Goal: Check status

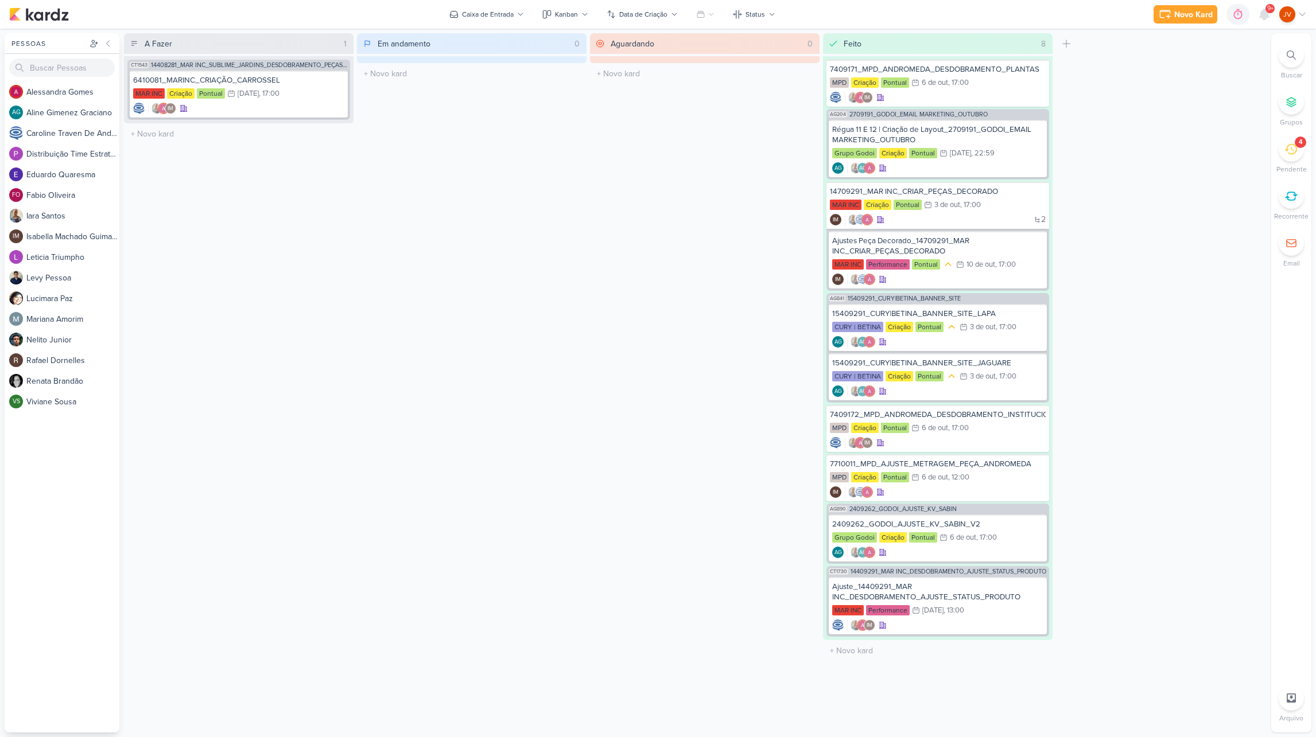
click at [1293, 150] on icon at bounding box center [1290, 149] width 13 height 13
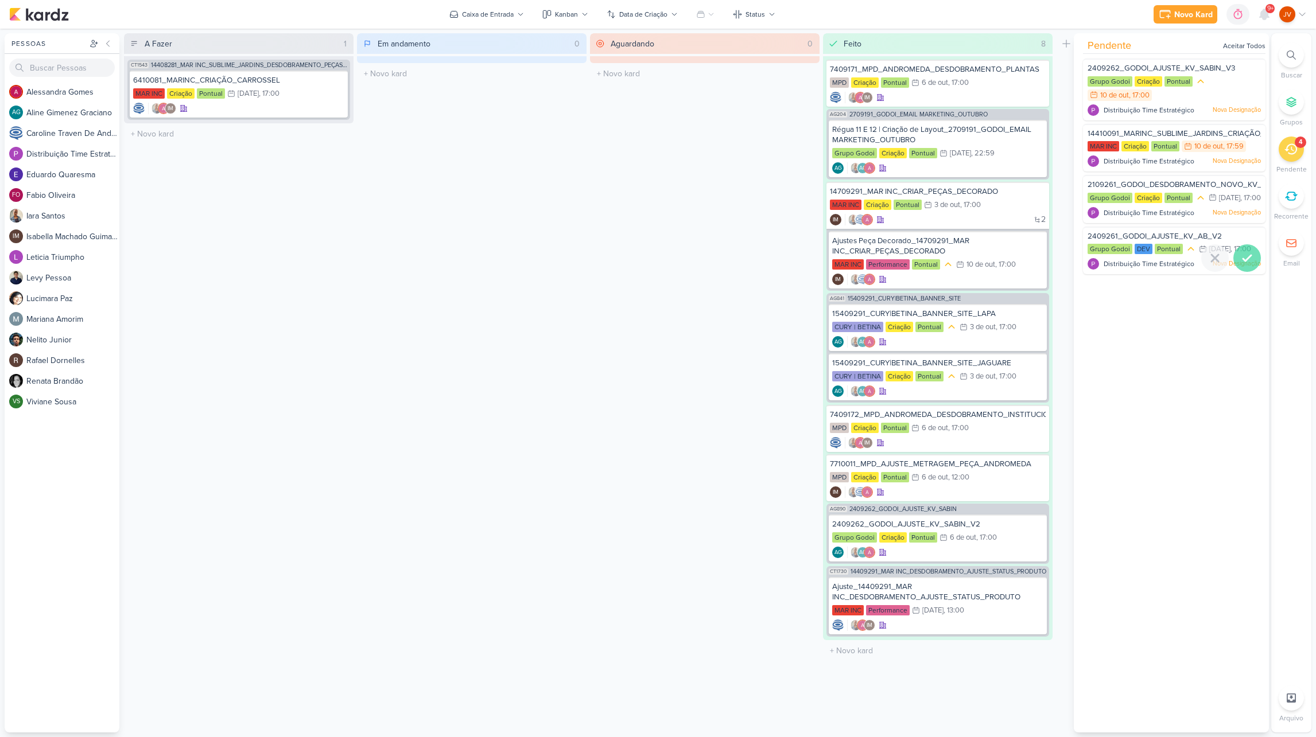
click at [1245, 265] on icon at bounding box center [1247, 258] width 14 height 14
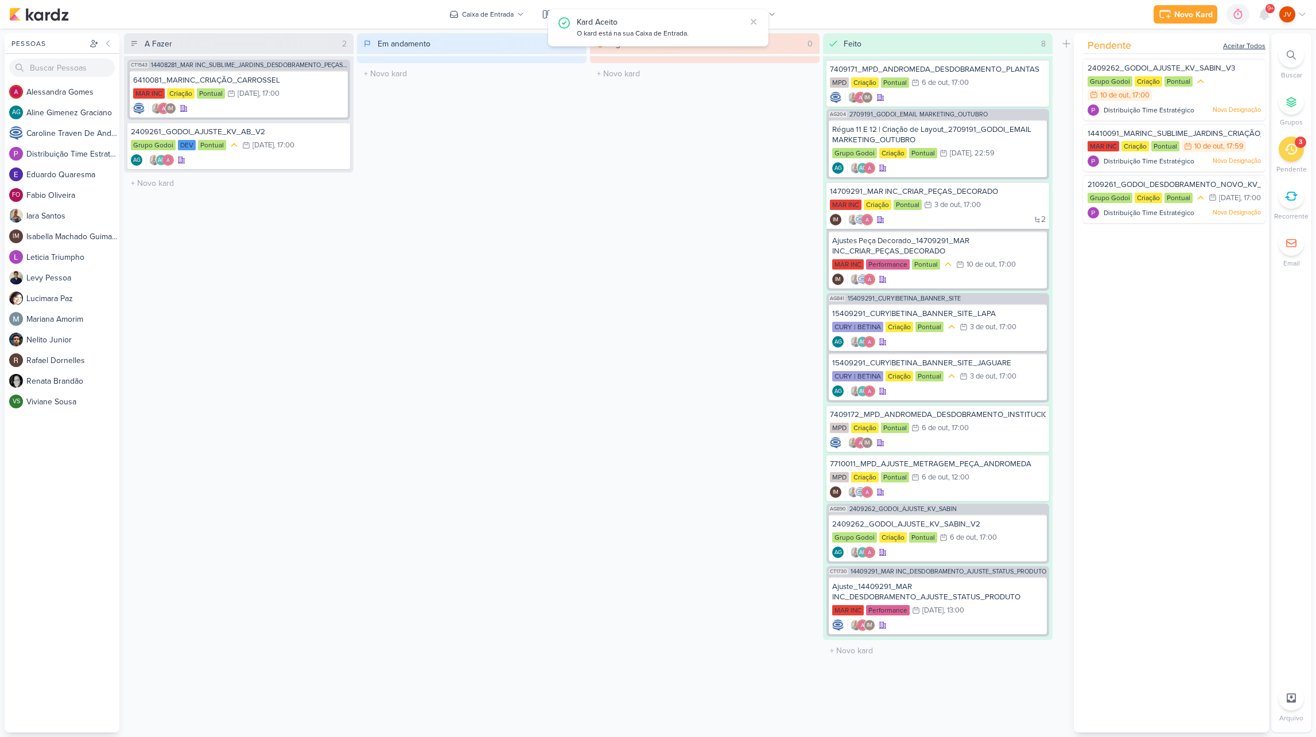
click at [1253, 44] on div "Aceitar Todos" at bounding box center [1244, 46] width 42 height 10
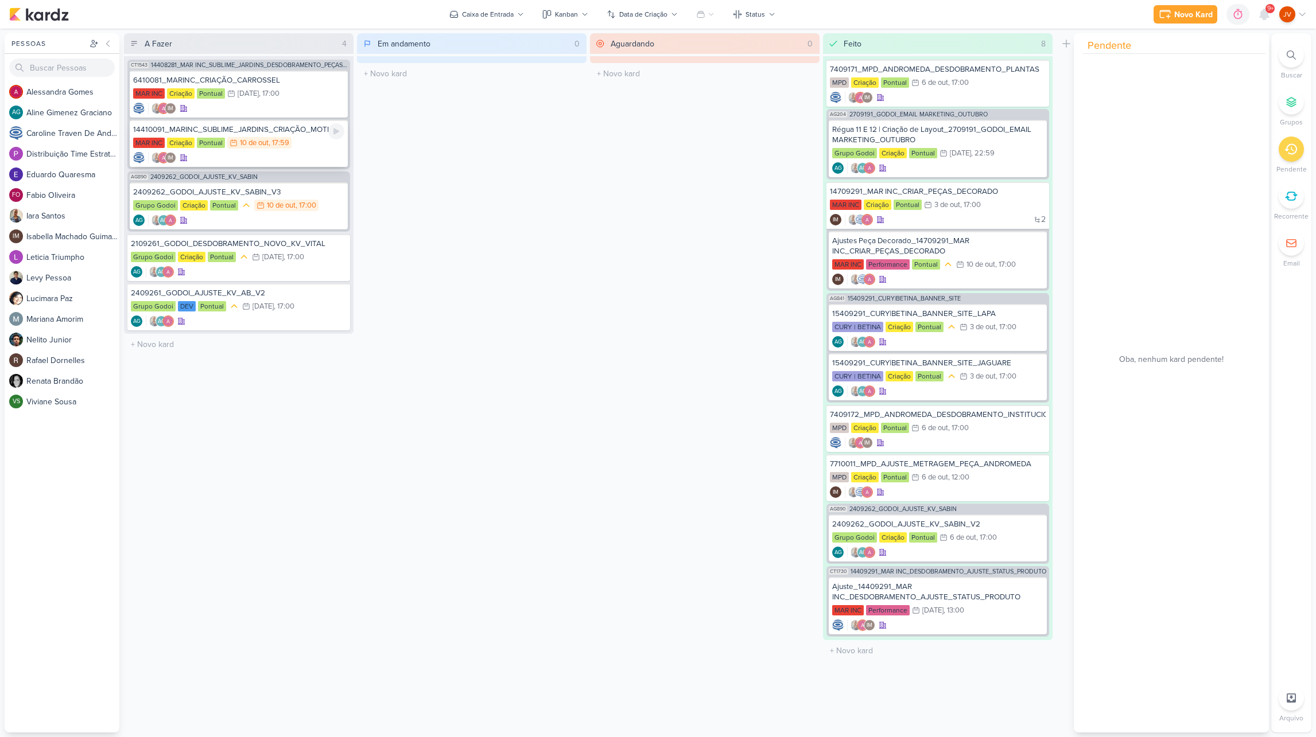
click at [290, 130] on div "14410091_MARINC_SUBLIME_JARDINS_CRIAÇÃO_MOTION" at bounding box center [238, 130] width 211 height 10
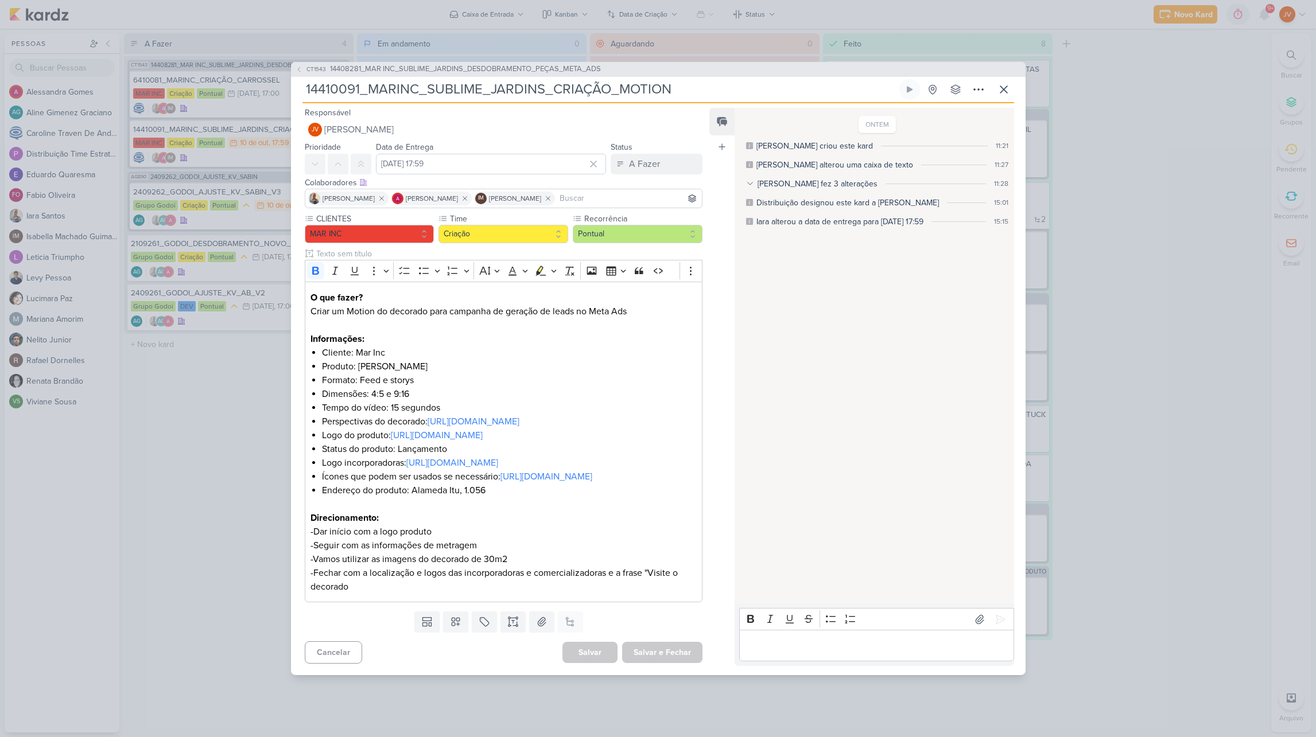
click at [205, 417] on div "CT1543 14408281_MAR INC_SUBLIME_JARDINS_DESDOBRAMENTO_PEÇAS_META_ADS 14410091_M…" at bounding box center [658, 368] width 1316 height 737
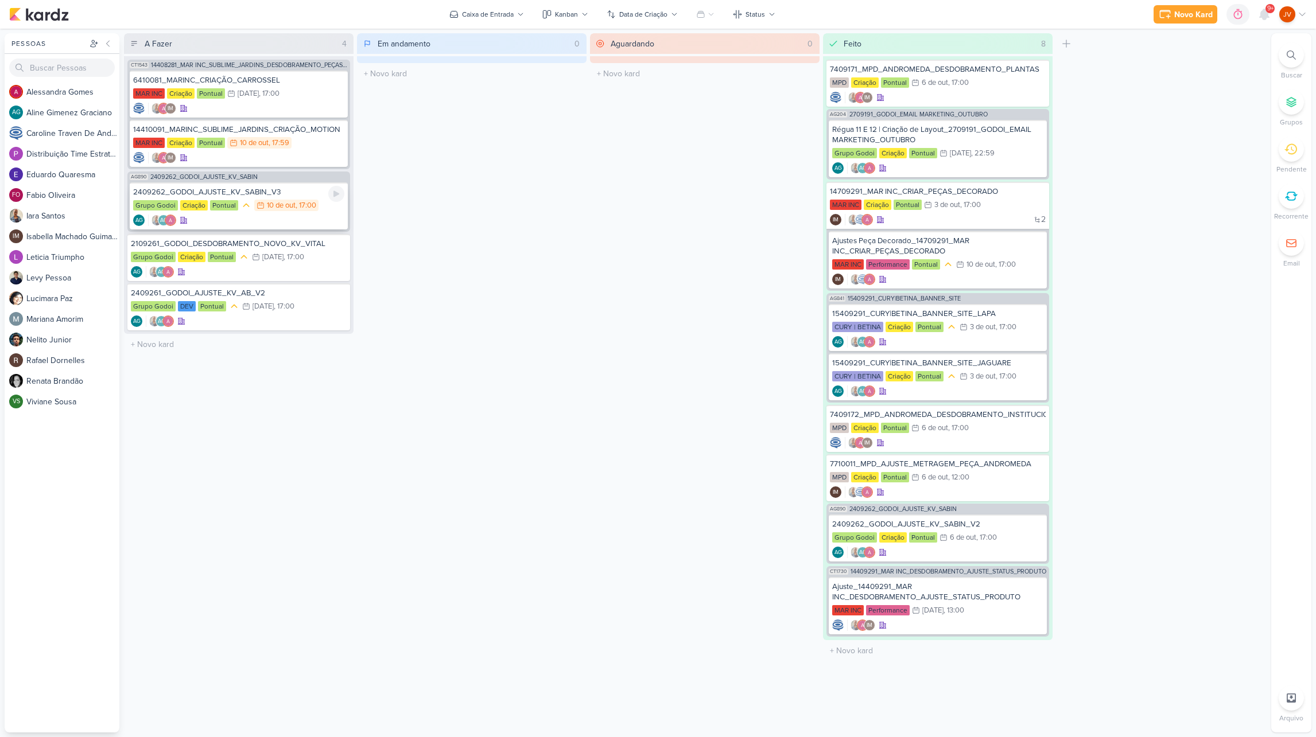
click at [295, 198] on div "2409262_GODOI_AJUSTE_KV_SABIN_V3 Grupo Godoi Criação Pontual 10/10 [DATE] 17:00…" at bounding box center [239, 205] width 218 height 47
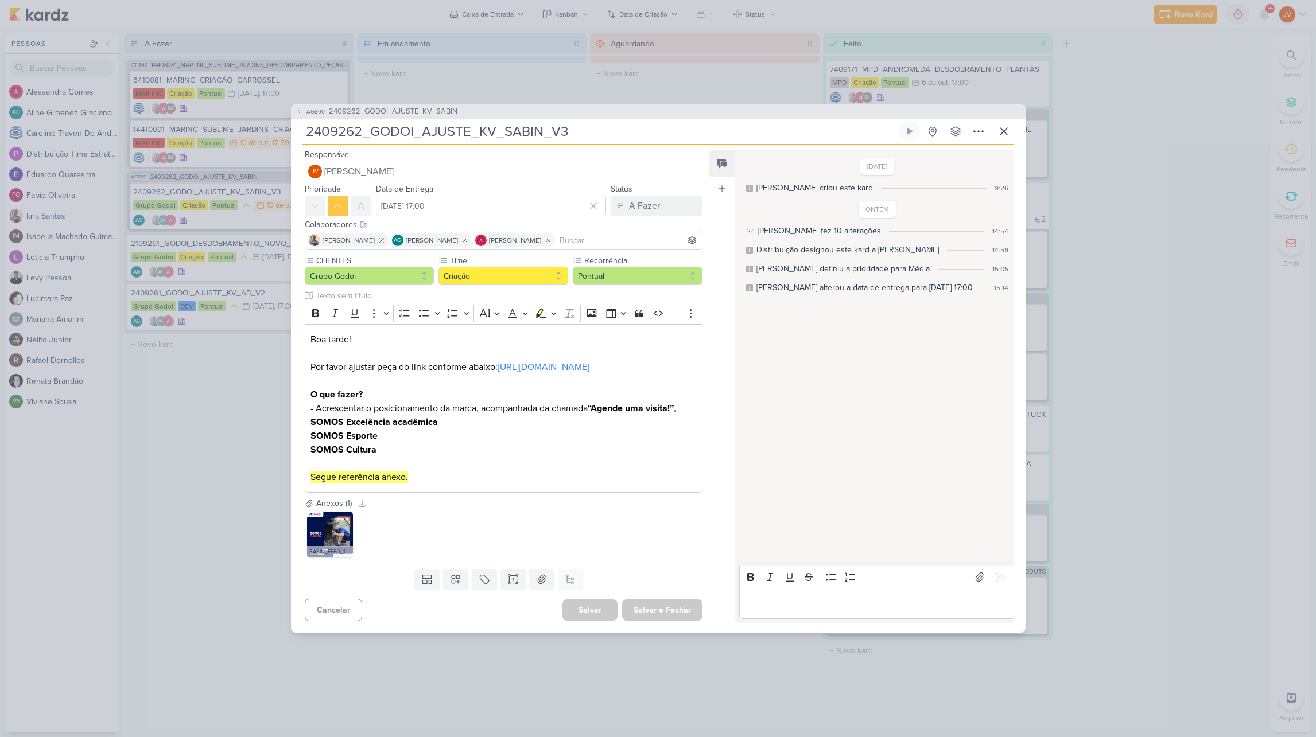
click at [200, 426] on div "AG890 2409262_GODOI_AJUSTE_KV_SABIN 2409262_GODOI_AJUSTE_KV_SABIN_V3" at bounding box center [658, 368] width 1316 height 737
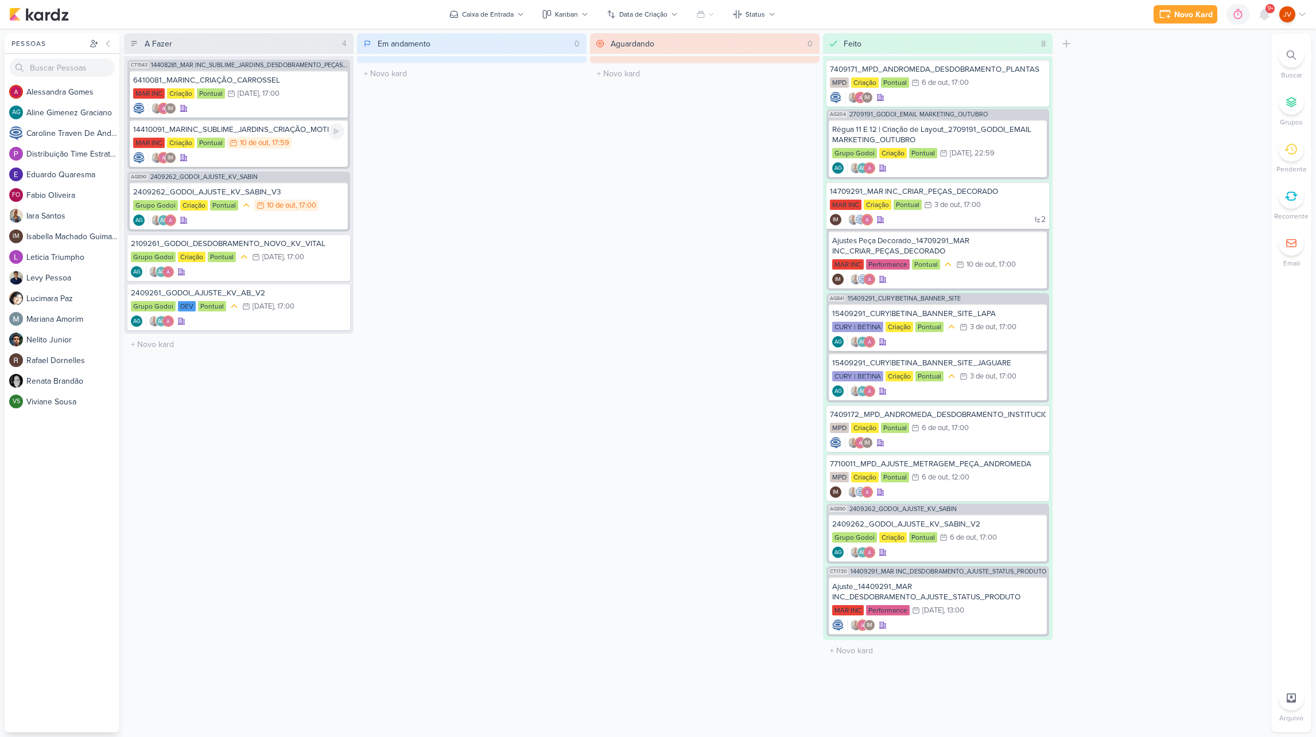
click at [293, 133] on div "14410091_MARINC_SUBLIME_JARDINS_CRIAÇÃO_MOTION" at bounding box center [238, 130] width 211 height 10
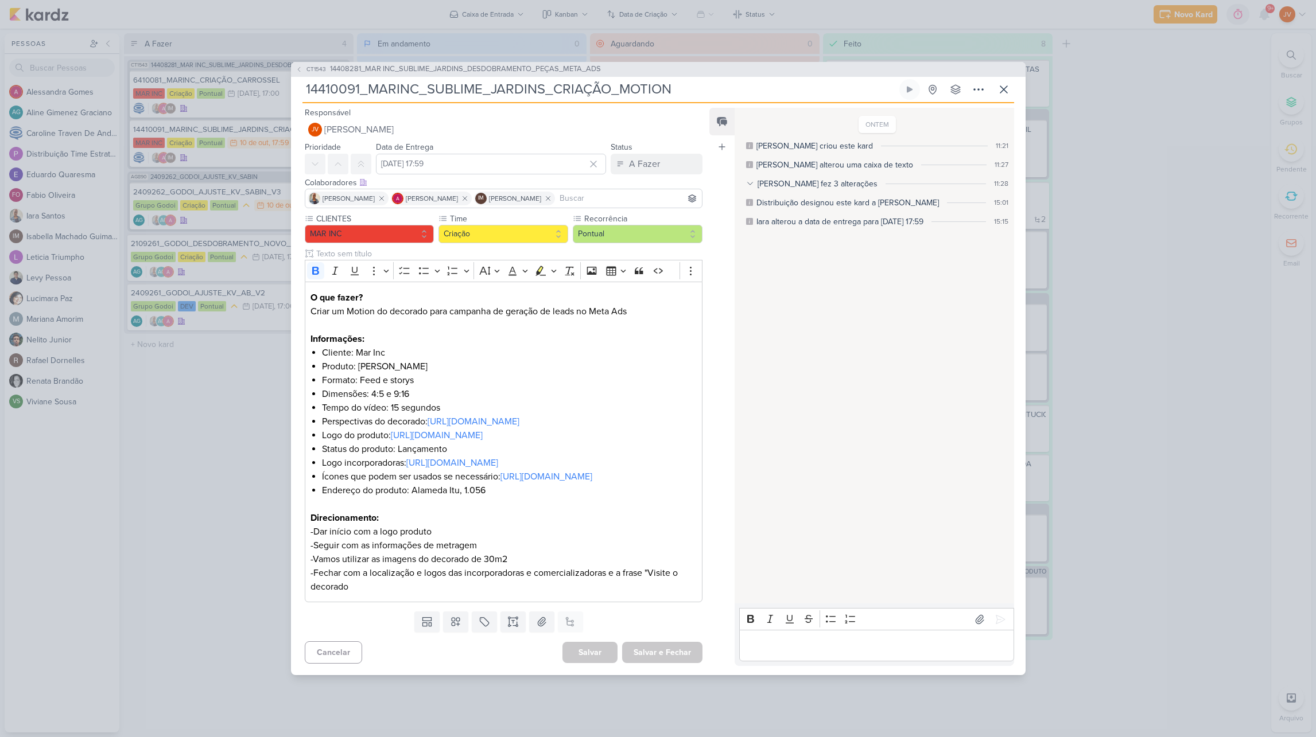
click at [1261, 353] on div "CT1543 14408281_MAR INC_SUBLIME_JARDINS_DESDOBRAMENTO_PEÇAS_META_ADS 14410091_M…" at bounding box center [658, 368] width 1316 height 737
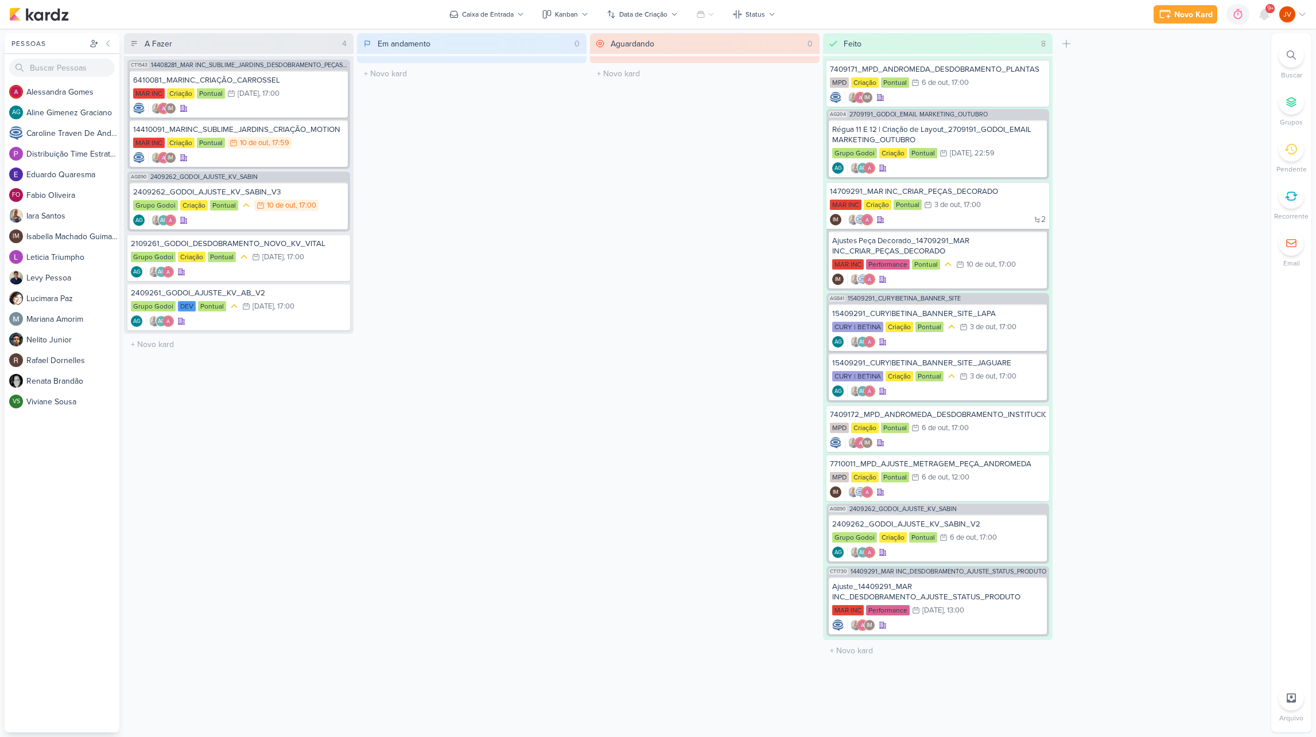
click at [1268, 12] on span "9+" at bounding box center [1270, 8] width 6 height 9
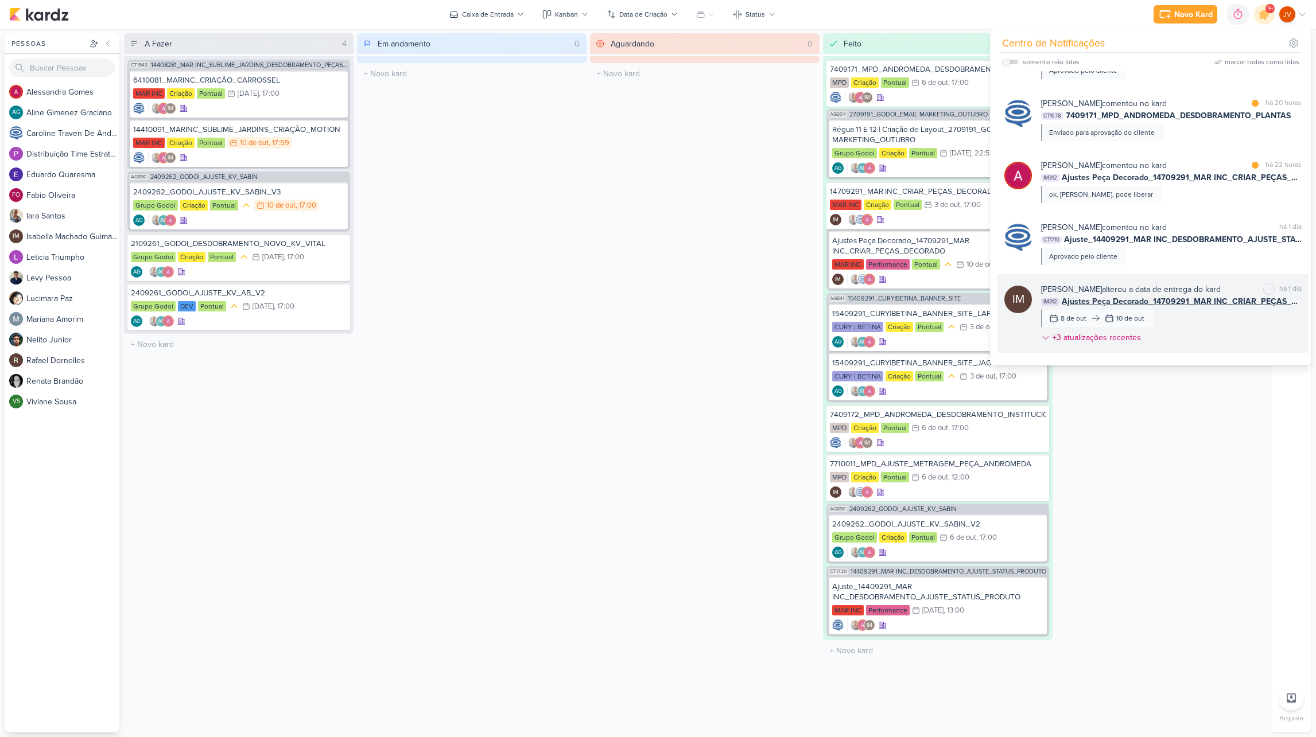
scroll to position [715, 0]
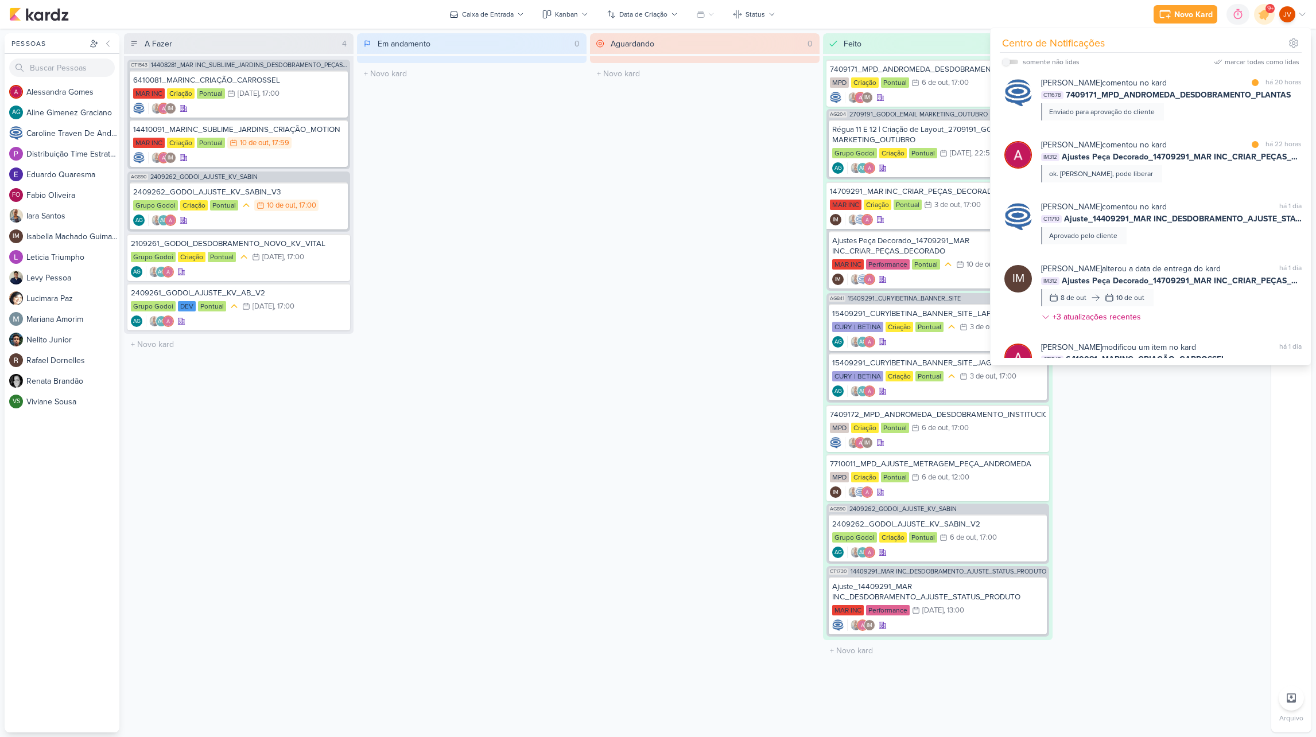
click at [462, 389] on div "Em andamento 0 Mover Para Esquerda Mover Para Direita [GEOGRAPHIC_DATA] O títul…" at bounding box center [472, 382] width 230 height 699
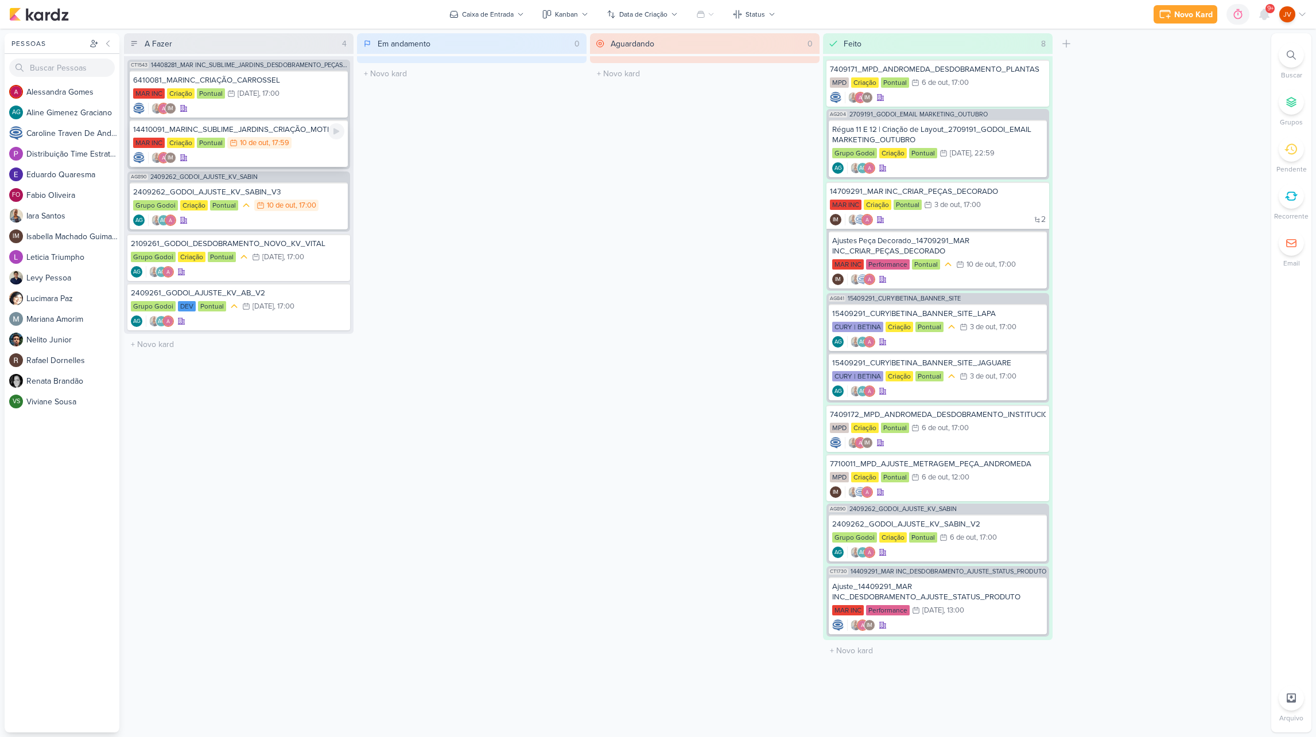
click at [291, 134] on div "14410091_MARINC_SUBLIME_JARDINS_CRIAÇÃO_MOTION" at bounding box center [238, 130] width 211 height 10
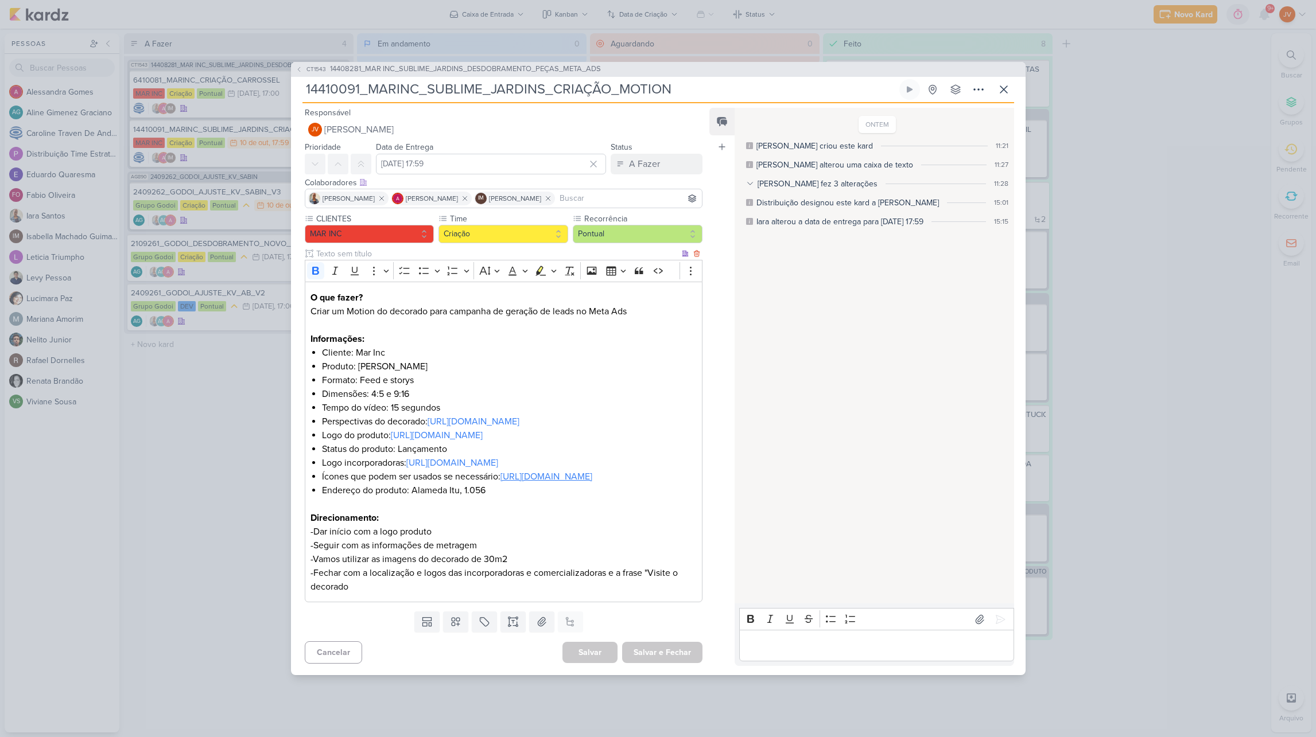
click at [522, 483] on link "[URL][DOMAIN_NAME]" at bounding box center [546, 476] width 92 height 11
click at [207, 481] on div "CT1543 14408281_MAR INC_SUBLIME_JARDINS_DESDOBRAMENTO_PEÇAS_META_ADS 14410091_M…" at bounding box center [658, 368] width 1316 height 737
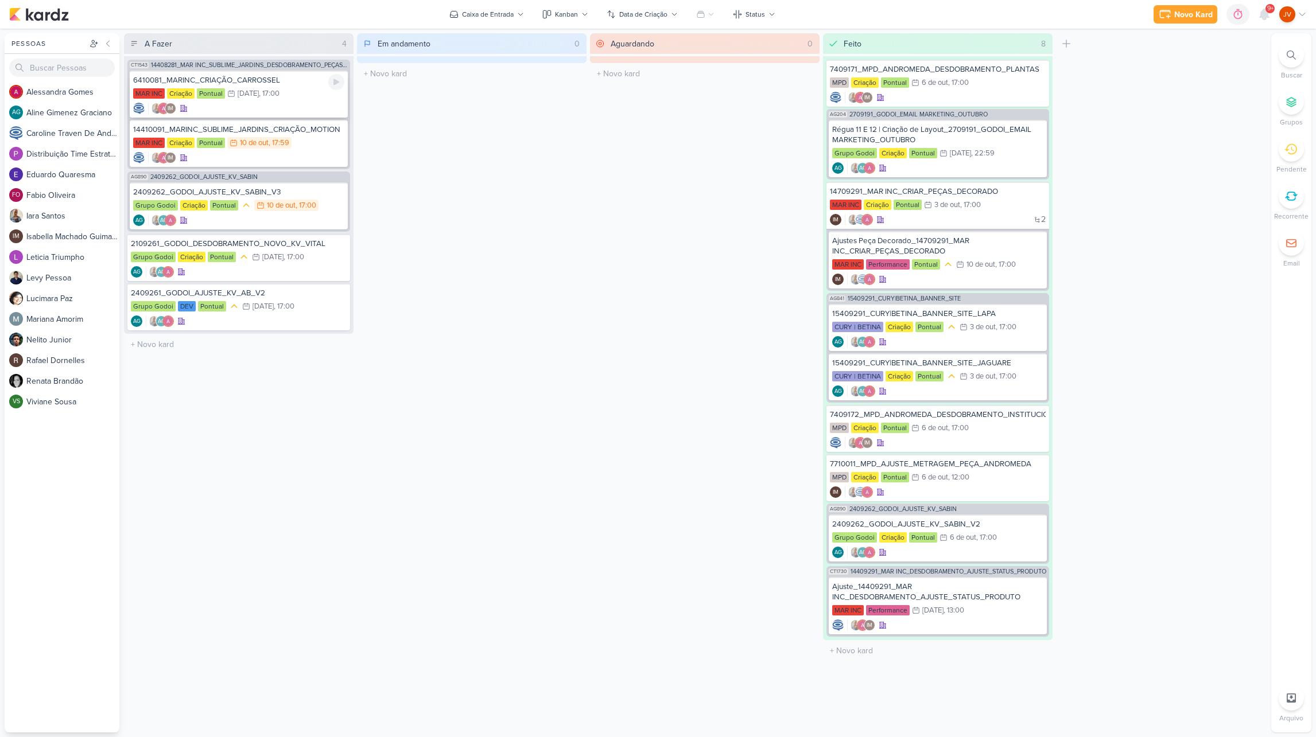
click at [252, 87] on div "6410081_MARINC_CRIAÇÃO_CARROSSEL MAR INC Criação Pontual 13/10 [DATE] 17:00 IM" at bounding box center [239, 94] width 218 height 47
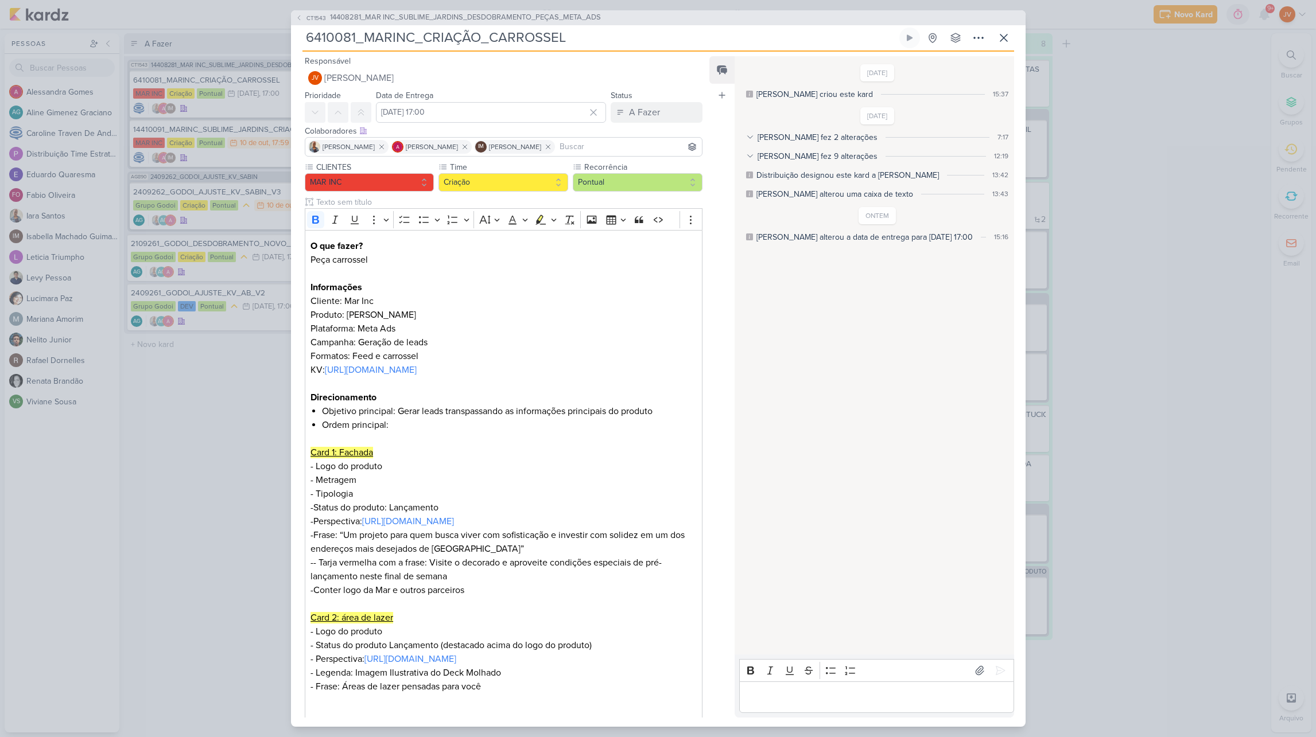
click at [273, 430] on div "CT1543 14408281_MAR INC_SUBLIME_JARDINS_DESDOBRAMENTO_PEÇAS_META_ADS 6410081_MA…" at bounding box center [658, 368] width 1316 height 737
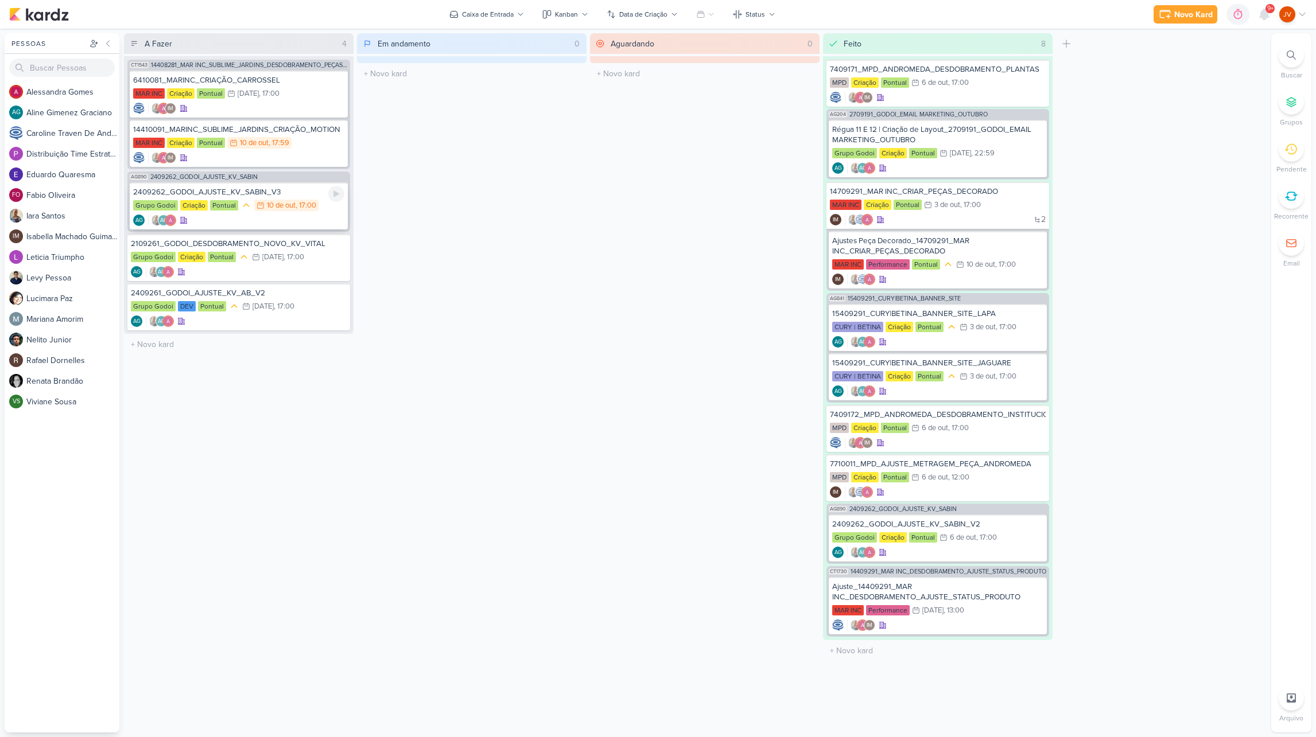
click at [274, 192] on div "2409262_GODOI_AJUSTE_KV_SABIN_V3" at bounding box center [238, 192] width 211 height 10
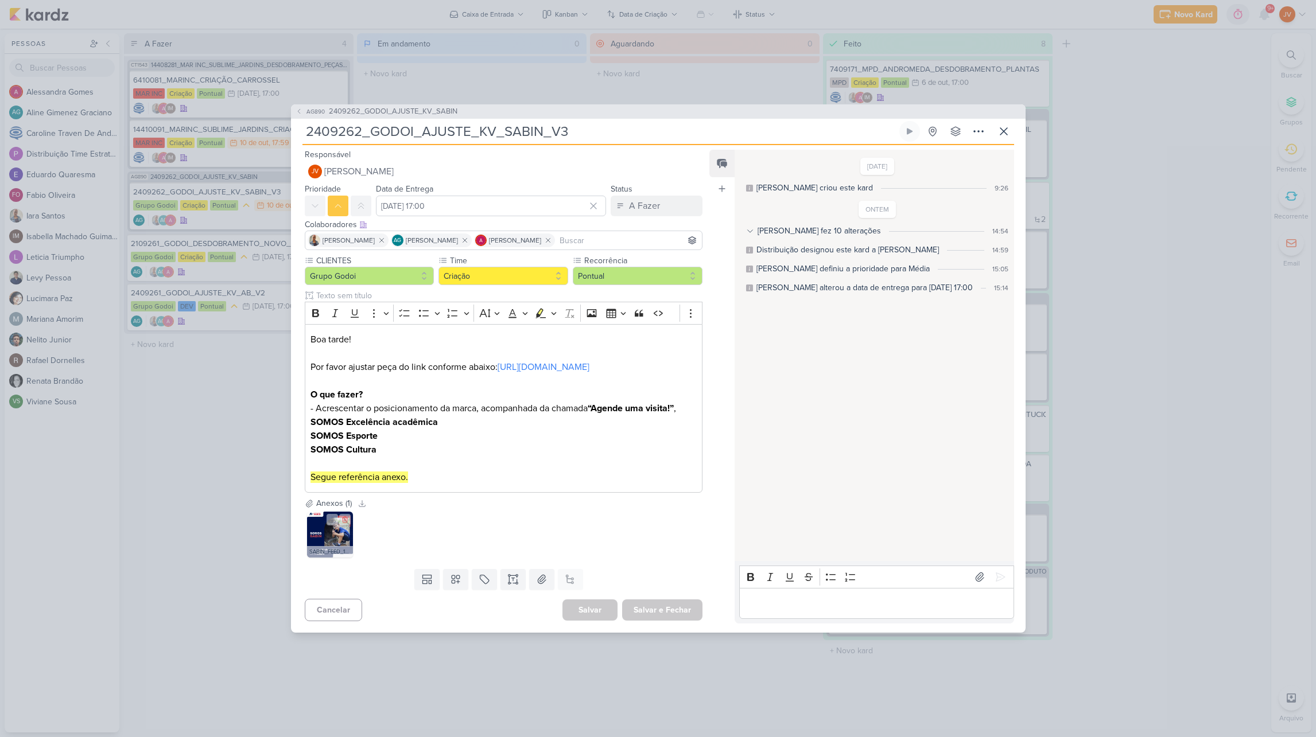
click at [326, 536] on img at bounding box center [330, 535] width 46 height 46
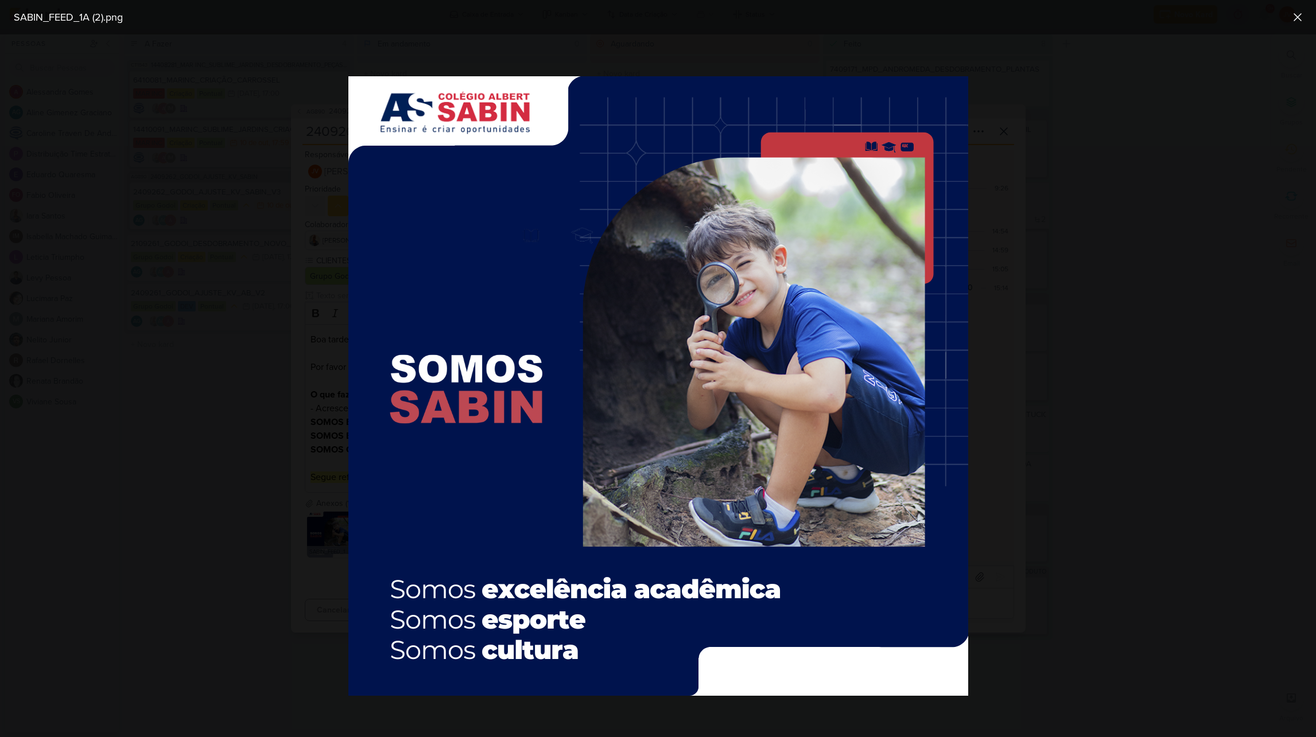
click at [232, 414] on div at bounding box center [658, 385] width 1316 height 703
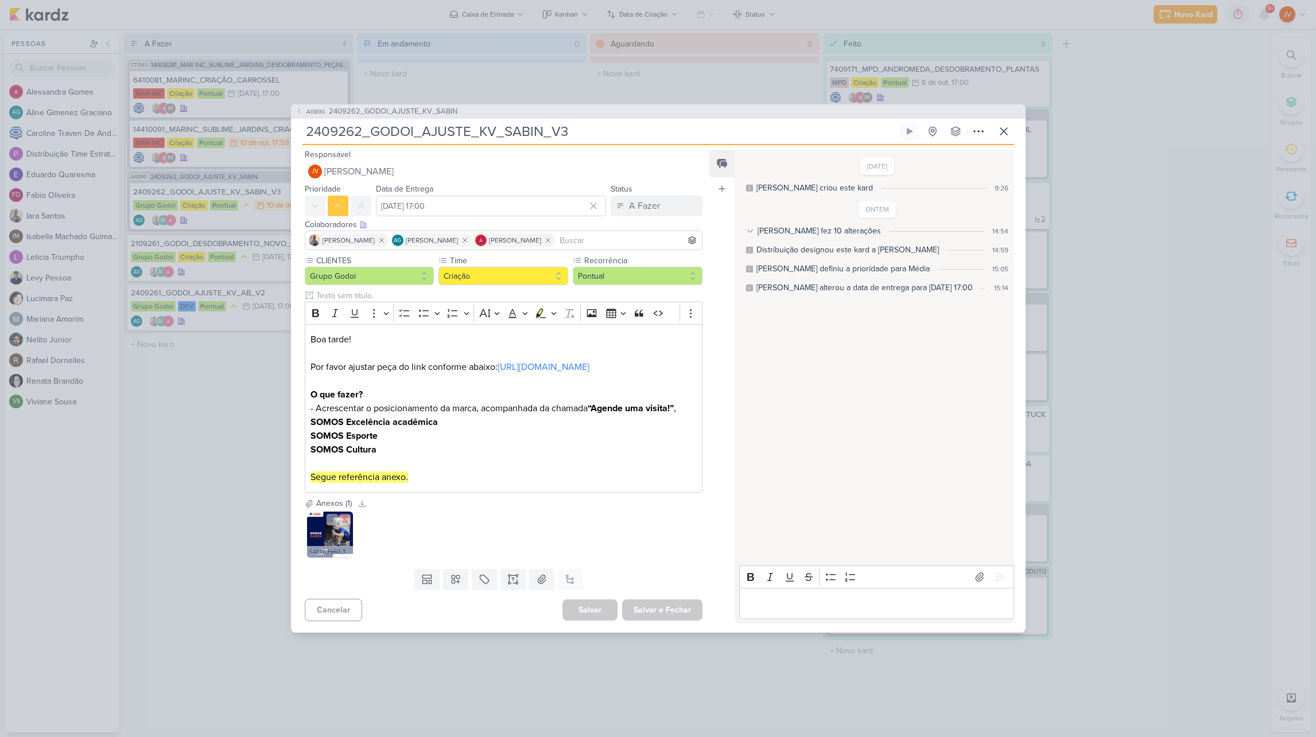
click at [325, 538] on img at bounding box center [330, 535] width 46 height 46
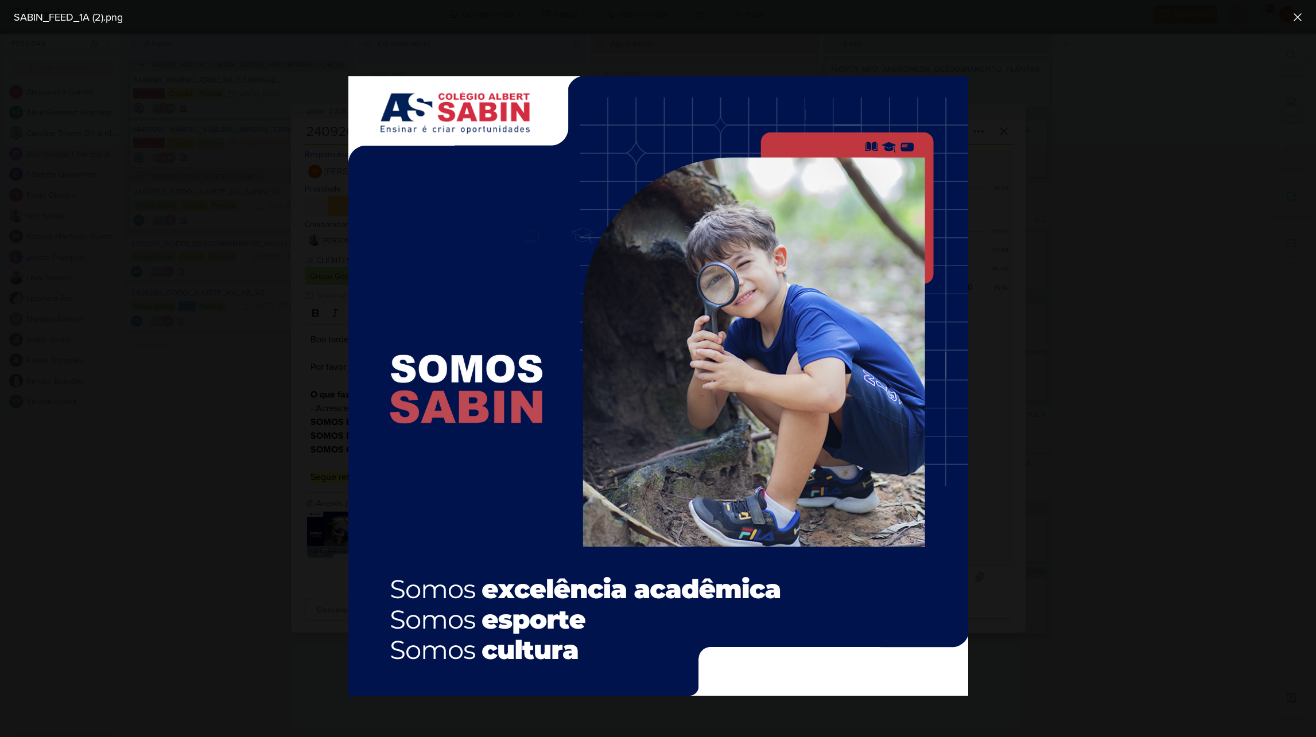
click at [292, 497] on div at bounding box center [658, 385] width 1316 height 703
